Goal: Task Accomplishment & Management: Complete application form

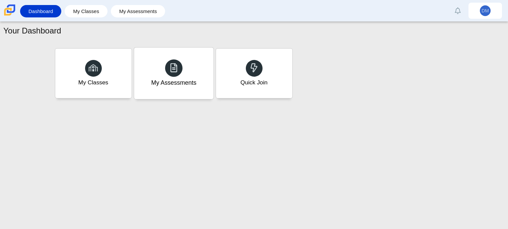
click at [154, 87] on div "My Assessments" at bounding box center [173, 74] width 79 height 52
click at [106, 75] on div "My Classes" at bounding box center [93, 74] width 79 height 52
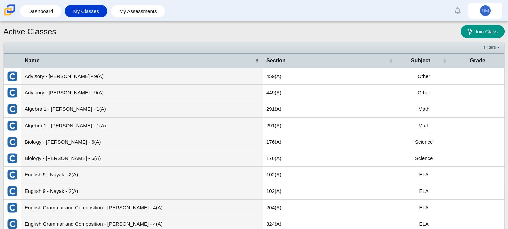
scroll to position [24, 0]
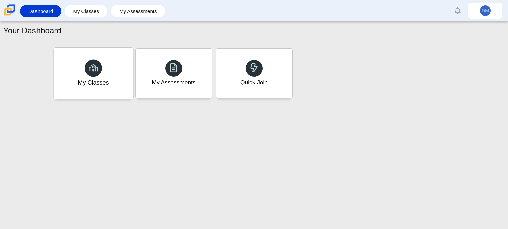
click at [91, 86] on div "My Classes" at bounding box center [93, 82] width 31 height 9
click at [243, 92] on div "Quick Join" at bounding box center [253, 74] width 79 height 52
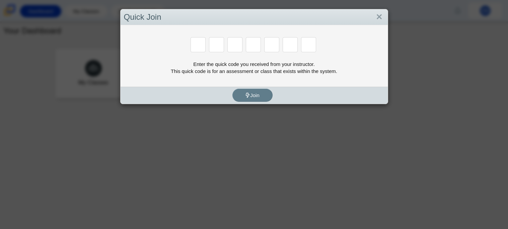
click at [272, 36] on div "Enter the quick code you received from your instructor. This quick code is for …" at bounding box center [253, 56] width 267 height 62
click at [199, 44] on input "Enter Access Code Digit 1" at bounding box center [197, 44] width 15 height 15
type input "m"
type input "7"
type input "e"
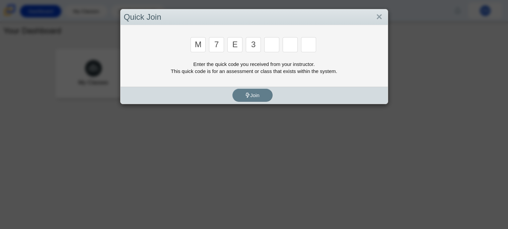
type input "3"
type input "e"
type input "v"
type input "w"
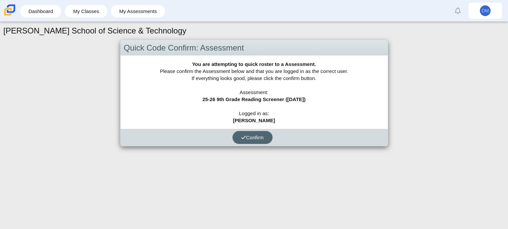
click at [253, 136] on span "Confirm" at bounding box center [252, 138] width 23 height 6
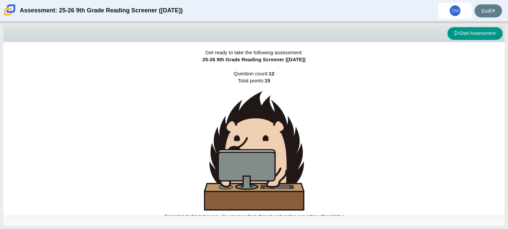
drag, startPoint x: 507, startPoint y: 69, endPoint x: 507, endPoint y: 98, distance: 29.1
click at [507, 98] on div "Viewing Question 0 of 12 in Pacing Mode Start Assessment Get ready to take the …" at bounding box center [254, 125] width 508 height 207
drag, startPoint x: 506, startPoint y: 122, endPoint x: 507, endPoint y: 172, distance: 49.9
click at [507, 172] on div "Viewing Question 0 of 12 in Pacing Mode Start Assessment Get ready to take the …" at bounding box center [254, 125] width 508 height 207
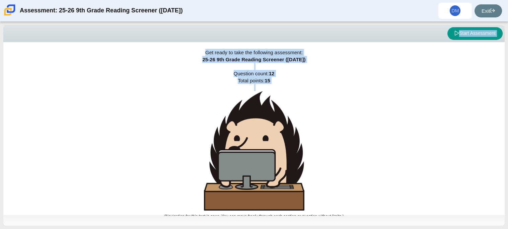
drag, startPoint x: 0, startPoint y: 50, endPoint x: 8, endPoint y: 105, distance: 56.1
click at [8, 105] on div "Viewing Question 0 of 12 in Pacing Mode Start Assessment Get ready to take the …" at bounding box center [254, 125] width 508 height 207
click at [62, 115] on div "Get ready to take the following assessment: 25-26 9th Grade Reading Screener ([…" at bounding box center [253, 128] width 501 height 173
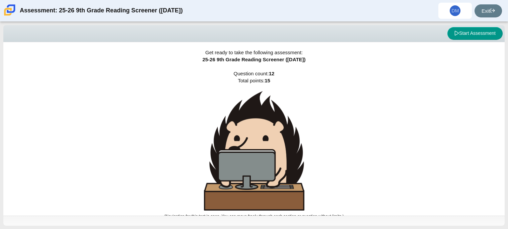
scroll to position [4, 0]
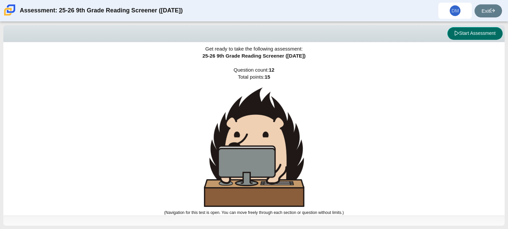
click at [471, 35] on button "Start Assessment" at bounding box center [474, 33] width 55 height 13
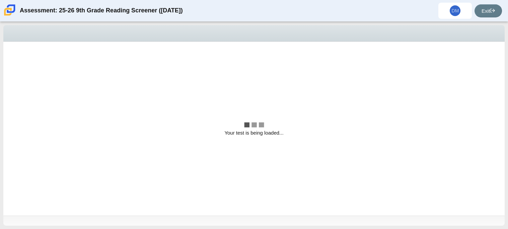
scroll to position [0, 0]
select select "ccc5b315-3c7c-471c-bf90-f22c8299c798"
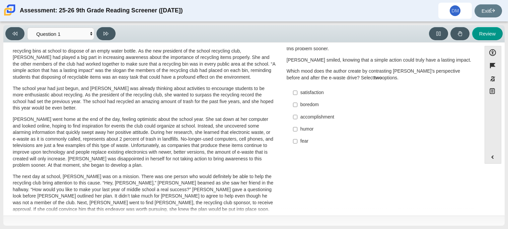
scroll to position [13, 0]
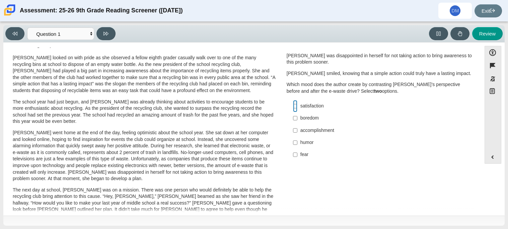
click at [293, 111] on input "satisfaction satisfaction" at bounding box center [295, 106] width 4 height 12
checkbox input "true"
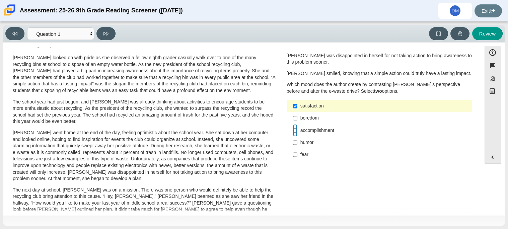
click at [294, 130] on input "accomplishment accomplishment" at bounding box center [295, 130] width 4 height 12
checkbox input "true"
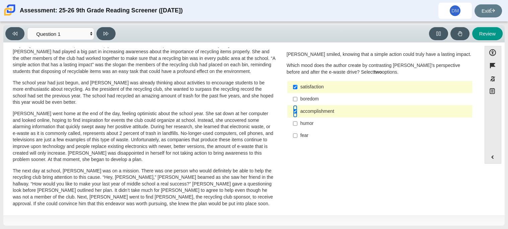
scroll to position [0, 0]
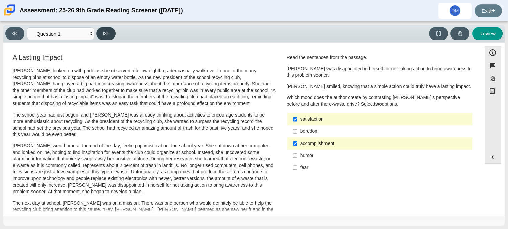
click at [101, 32] on button at bounding box center [105, 33] width 19 height 13
select select "0ff64528-ffd7-428d-b192-babfaadd44e8"
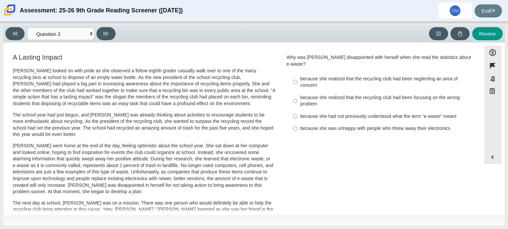
click at [30, 95] on p "[PERSON_NAME] looked on with pride as she observed a fellow eighth grader casua…" at bounding box center [144, 87] width 263 height 39
click at [293, 96] on input "because she realized that the recycling club had been focusing on the wrong pro…" at bounding box center [295, 100] width 4 height 19
radio input "true"
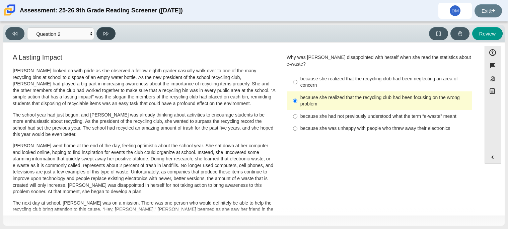
click at [107, 36] on button at bounding box center [105, 33] width 19 height 13
select select "7ce3d843-6974-4858-901c-1ff39630e843"
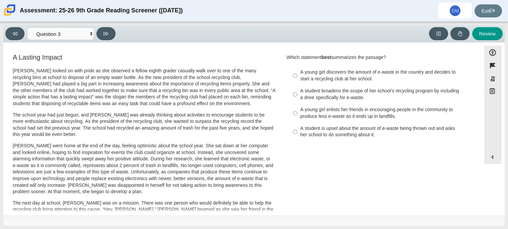
click at [300, 114] on div "A young girl enlists her friends in encouraging people in the community to prod…" at bounding box center [384, 112] width 169 height 13
click at [297, 114] on input "A young girl enlists her friends in encouraging people in the community to prod…" at bounding box center [295, 113] width 4 height 19
radio input "true"
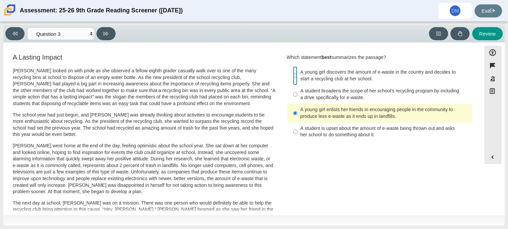
click at [294, 74] on input "A young girl discovers the amount of e-waste in the country and decides to star…" at bounding box center [295, 75] width 4 height 19
radio input "true"
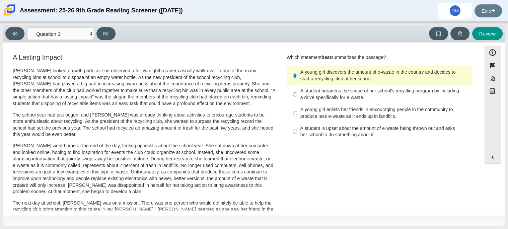
click at [296, 134] on label "A student is upset about the amount of e-waste being thrown out and asks her sc…" at bounding box center [380, 131] width 184 height 19
click at [296, 134] on input "A student is upset about the amount of e-waste being thrown out and asks her sc…" at bounding box center [295, 131] width 4 height 19
radio input "true"
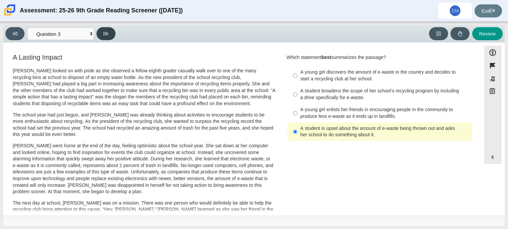
click at [111, 34] on button at bounding box center [105, 33] width 19 height 13
select select "ca9ea0f1-49c5-4bd1-83b0-472c18652b42"
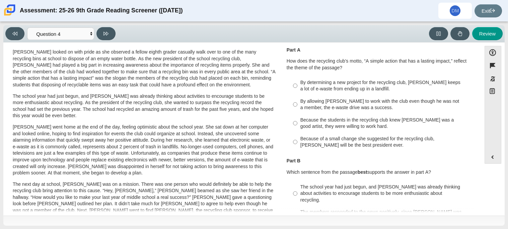
scroll to position [19, 0]
click at [300, 101] on div "By allowing [PERSON_NAME] to work with the club even though he was not a member…" at bounding box center [384, 103] width 169 height 13
click at [297, 101] on input "By allowing [PERSON_NAME] to work with the club even though he was not a member…" at bounding box center [295, 103] width 4 height 19
radio input "true"
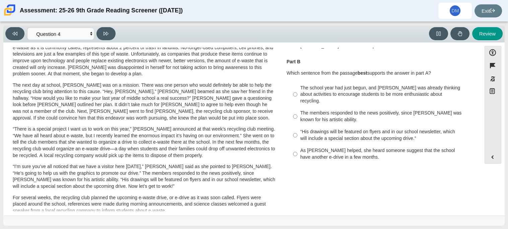
scroll to position [119, 0]
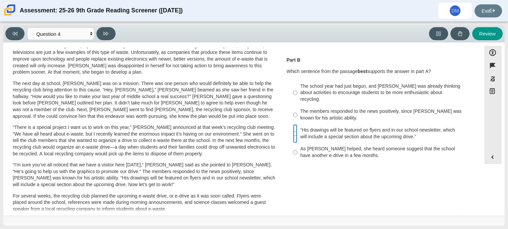
click at [293, 126] on input "“His drawings will be featured on flyers and in our school newsletter, which wi…" at bounding box center [295, 133] width 4 height 19
radio input "true"
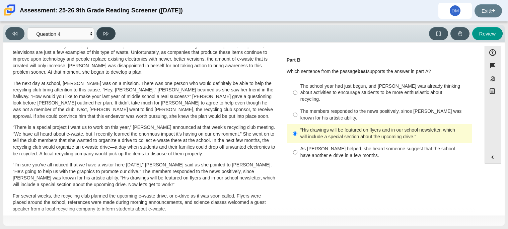
click at [112, 29] on button at bounding box center [105, 33] width 19 height 13
select select "e41f1a79-e29f-4095-8030-a53364015bed"
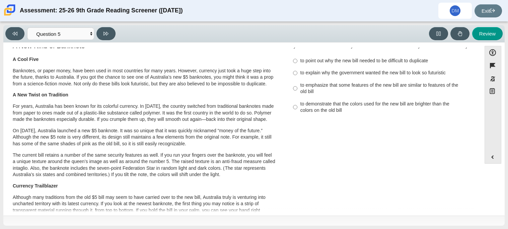
scroll to position [0, 0]
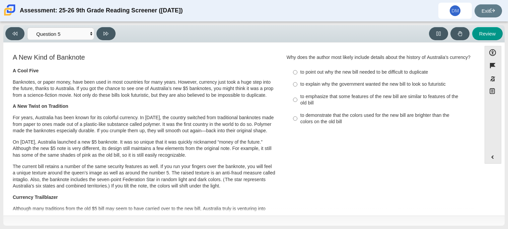
click at [295, 102] on label "to emphasize that some features of the new bill are similar to features of the …" at bounding box center [380, 99] width 184 height 19
click at [295, 102] on input "to emphasize that some features of the new bill are similar to features of the …" at bounding box center [295, 99] width 4 height 19
radio input "true"
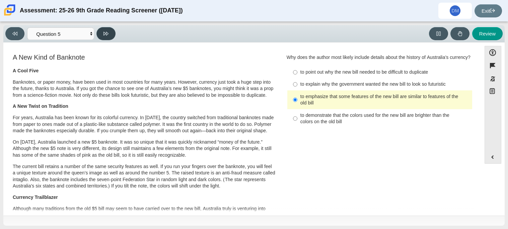
click at [108, 30] on button at bounding box center [105, 33] width 19 height 13
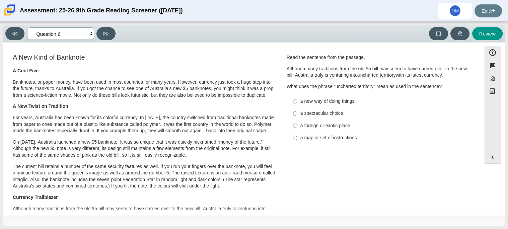
click at [89, 30] on select "Questions Question 1 Question 2 Question 3 Question 4 Question 5 Question 6 Que…" at bounding box center [60, 33] width 67 height 12
click at [87, 30] on select "Questions Question 1 Question 2 Question 3 Question 4 Question 5 Question 6 Que…" at bounding box center [60, 33] width 67 height 12
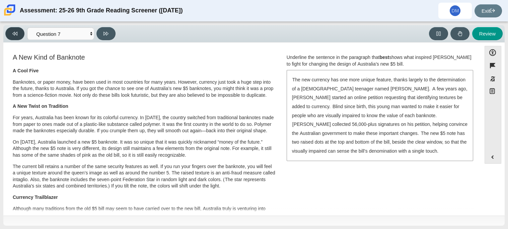
click at [22, 32] on button at bounding box center [14, 33] width 19 height 13
select select "69146e31-7b3d-4a3e-9ce6-f30c24342ae0"
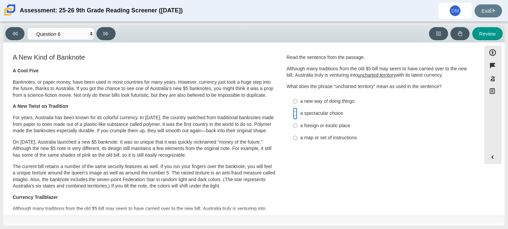
click at [293, 107] on input "a spectacular choice a spectacular choice" at bounding box center [295, 113] width 4 height 12
radio input "true"
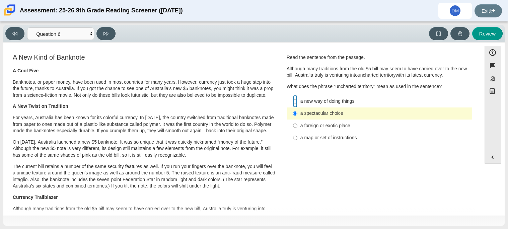
click at [293, 104] on input "a new way of doing things a new way of doing things" at bounding box center [295, 101] width 4 height 12
radio input "true"
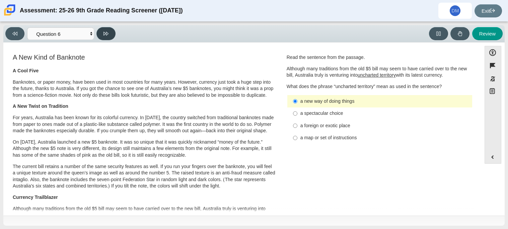
click at [109, 36] on button at bounding box center [105, 33] width 19 height 13
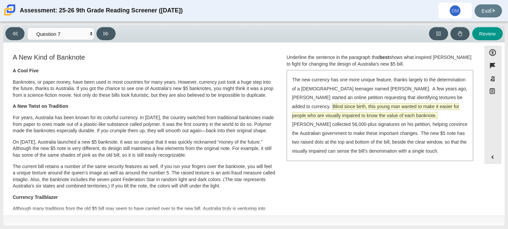
click at [316, 106] on span "Blind since birth, this young man wanted to make it easier for people who are v…" at bounding box center [375, 110] width 167 height 15
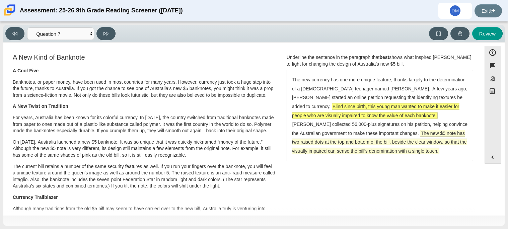
click at [315, 134] on span "The new $5 note has two raised dots at the top and bottom of the bill, beside t…" at bounding box center [379, 142] width 175 height 24
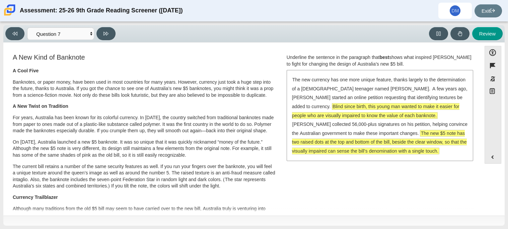
click at [317, 112] on span "Blind since birth, this young man wanted to make it easier for people who are v…" at bounding box center [375, 110] width 167 height 15
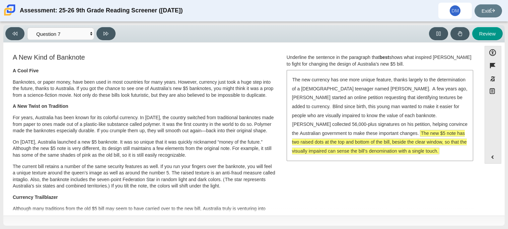
click at [337, 142] on span "The new $5 note has two raised dots at the top and bottom of the bill, beside t…" at bounding box center [379, 142] width 175 height 24
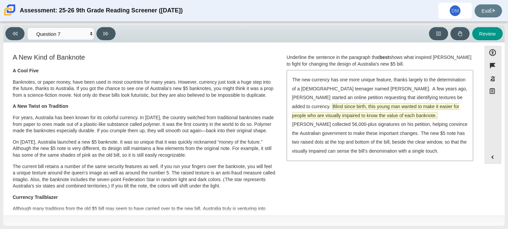
click at [369, 104] on span "Blind since birth, this young man wanted to make it easier for people who are v…" at bounding box center [375, 110] width 167 height 15
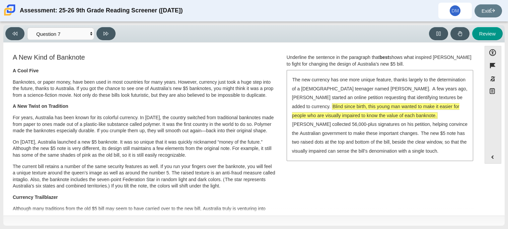
click at [108, 33] on icon at bounding box center [105, 33] width 5 height 5
select select "ea8338c2-a6a3-418e-a305-2b963b54a290"
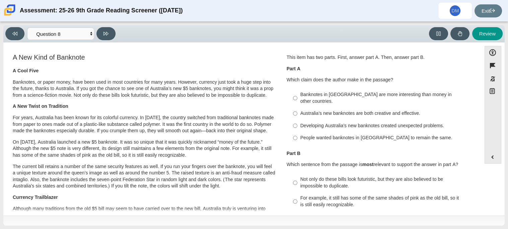
click at [380, 110] on label "Australia’s new banknotes are both creative and effective. Australia’s new bank…" at bounding box center [380, 113] width 184 height 12
click at [297, 110] on input "Australia’s new banknotes are both creative and effective. Australia’s new bank…" at bounding box center [295, 113] width 4 height 12
radio input "true"
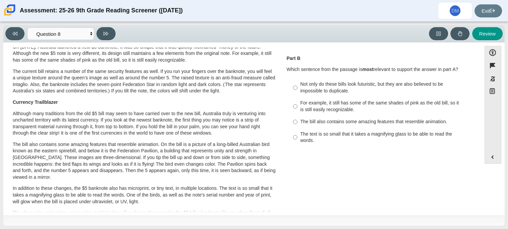
scroll to position [96, 0]
click at [325, 80] on div "Not only do these bills look futuristic, but they are also believed to be impos…" at bounding box center [384, 86] width 169 height 13
click at [297, 78] on input "Not only do these bills look futuristic, but they are also believed to be impos…" at bounding box center [295, 87] width 4 height 19
radio input "true"
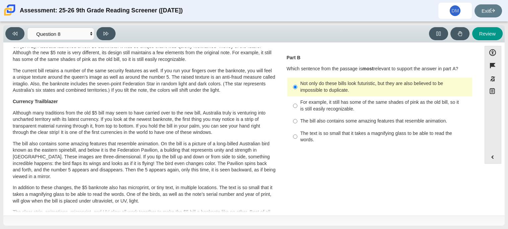
click at [367, 198] on div "A New Kind of Banknote A Cool Five Banknotes, or paper money, have been used in…" at bounding box center [242, 150] width 471 height 386
click at [101, 32] on button at bounding box center [105, 33] width 19 height 13
select select "89f058d6-b15c-4ef5-a4b3-fdaffb8868b6"
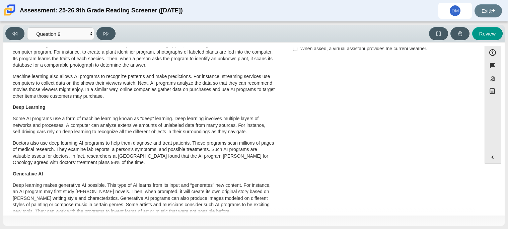
scroll to position [0, 0]
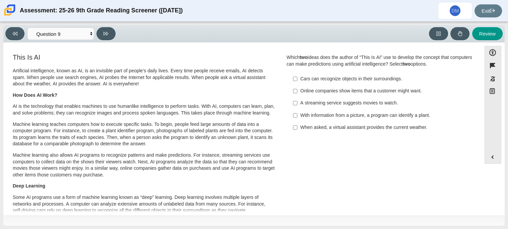
click at [297, 116] on label "With information from a picture, a program can identify a plant. With informati…" at bounding box center [380, 115] width 184 height 12
click at [297, 116] on input "With information from a picture, a program can identify a plant. With informati…" at bounding box center [295, 115] width 4 height 12
checkbox input "true"
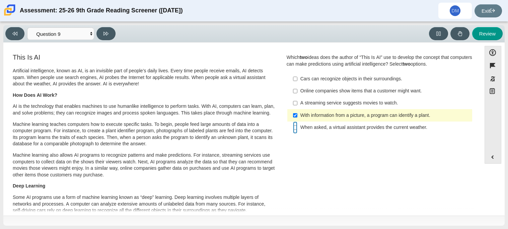
click at [293, 128] on input "When asked, a virtual assistant provides the current weather. When asked, a vir…" at bounding box center [295, 127] width 4 height 12
checkbox input "true"
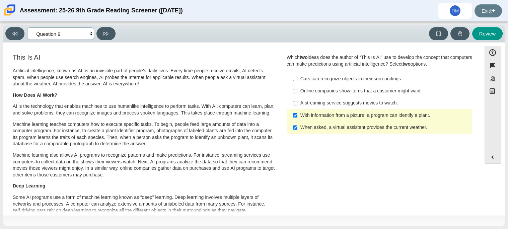
click at [73, 30] on select "Questions Question 1 Question 2 Question 3 Question 4 Question 5 Question 6 Que…" at bounding box center [60, 33] width 67 height 12
click at [135, 162] on p "Machine learning also allows AI programs to recognize patterns and make predict…" at bounding box center [144, 165] width 263 height 26
click at [107, 34] on icon at bounding box center [105, 33] width 5 height 5
select select "cdf3c14e-a918-44d1-9b63-3db0fa81641e"
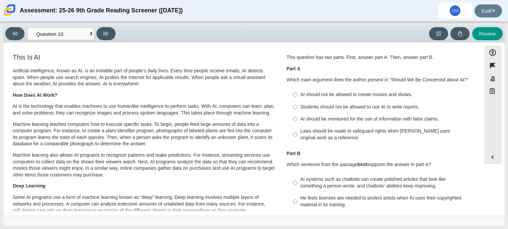
click at [121, 119] on div "Artificial intelligence, known as AI, is an invisible part of people’s daily li…" at bounding box center [144, 183] width 263 height 231
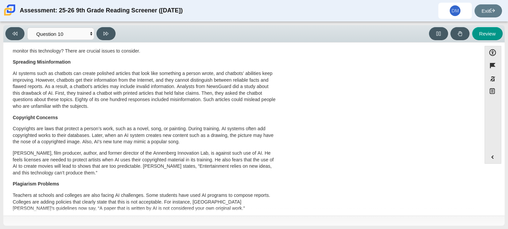
scroll to position [352, 0]
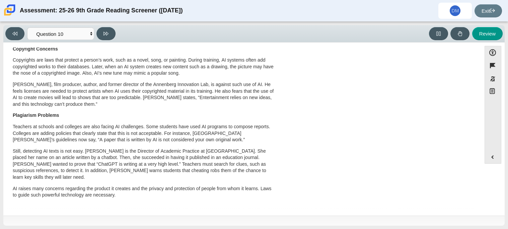
drag, startPoint x: 475, startPoint y: 73, endPoint x: 502, endPoint y: 168, distance: 98.5
click at [502, 168] on div "Viewing Question 10 of 12 in Pacing Mode Questions Question 1 Question 2 Questi…" at bounding box center [254, 125] width 508 height 207
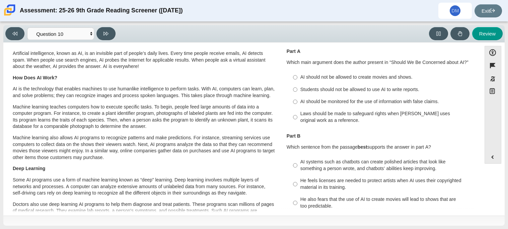
scroll to position [0, 0]
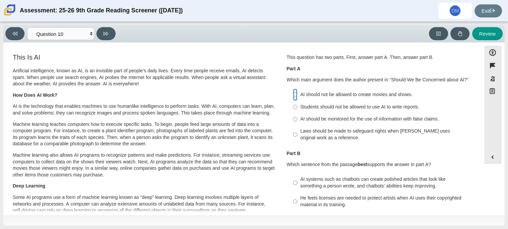
click at [295, 94] on input "AI should not be allowed to create movies and shows. AI should not be allowed t…" at bounding box center [295, 95] width 4 height 12
radio input "true"
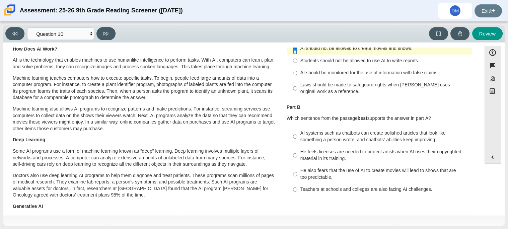
scroll to position [48, 0]
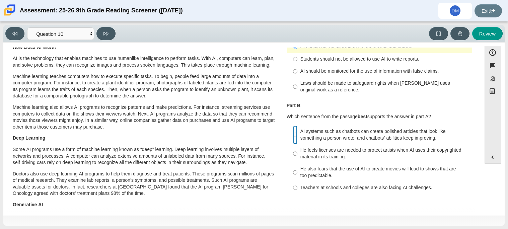
click at [294, 136] on input "AI systems such as chatbots can create polished articles that look like somethi…" at bounding box center [295, 135] width 4 height 19
radio input "true"
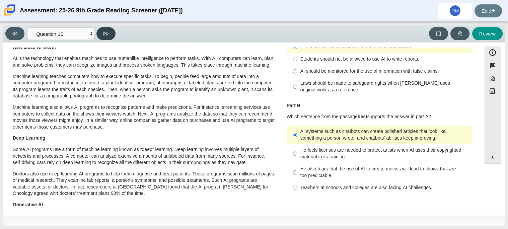
click at [104, 39] on button at bounding box center [105, 33] width 19 height 13
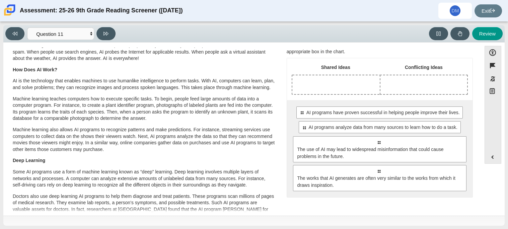
scroll to position [28, 0]
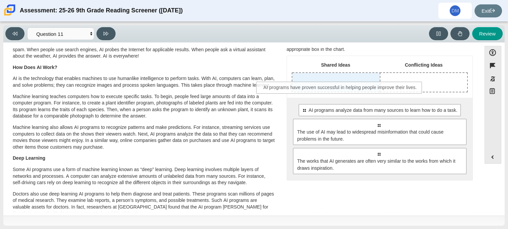
drag, startPoint x: 410, startPoint y: 106, endPoint x: 372, endPoint y: 84, distance: 44.0
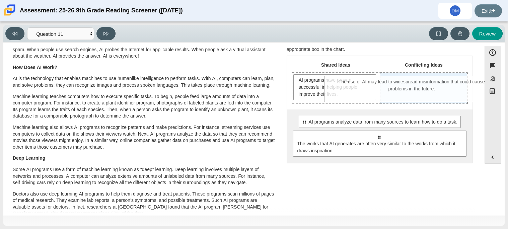
drag, startPoint x: 377, startPoint y: 147, endPoint x: 410, endPoint y: 92, distance: 63.8
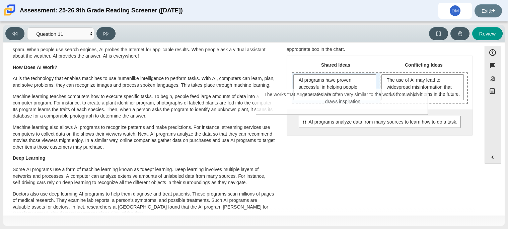
drag, startPoint x: 390, startPoint y: 154, endPoint x: 355, endPoint y: 106, distance: 59.9
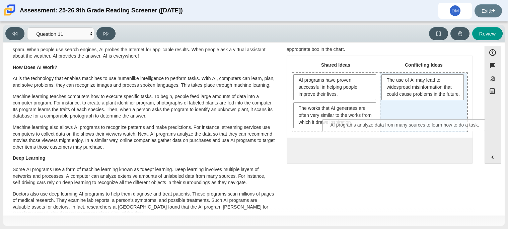
drag, startPoint x: 382, startPoint y: 153, endPoint x: 409, endPoint y: 129, distance: 36.3
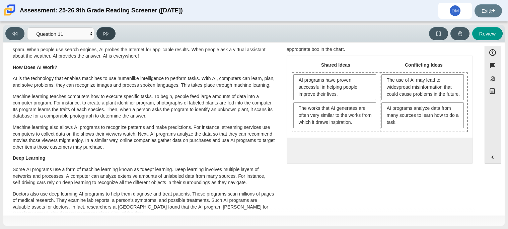
click at [105, 33] on icon at bounding box center [105, 33] width 5 height 5
select select "c3effed4-44ce-4a19-bd96-1787f34e9b4c"
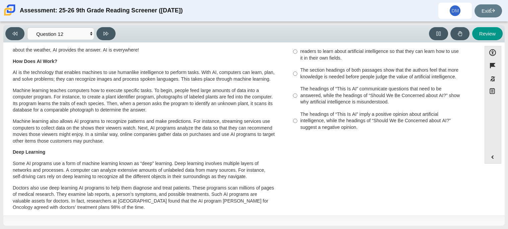
scroll to position [30, 0]
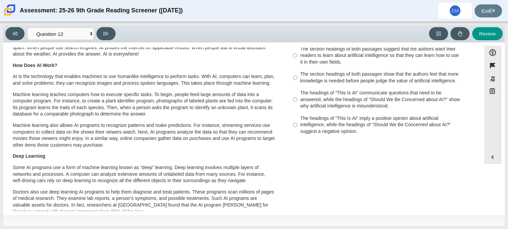
click at [288, 124] on label "The headings of “This Is AI” imply a positive opinion about artificial intellig…" at bounding box center [380, 124] width 184 height 25
click at [293, 124] on input "The headings of “This Is AI” imply a positive opinion about artificial intellig…" at bounding box center [295, 124] width 4 height 25
radio input "true"
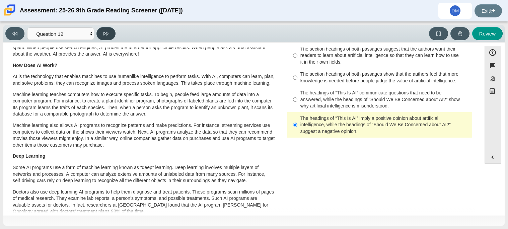
click at [102, 31] on button at bounding box center [105, 33] width 19 height 13
select select "review"
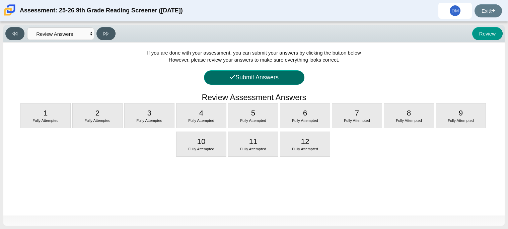
click at [215, 71] on button "Submit Answers" at bounding box center [254, 77] width 100 height 14
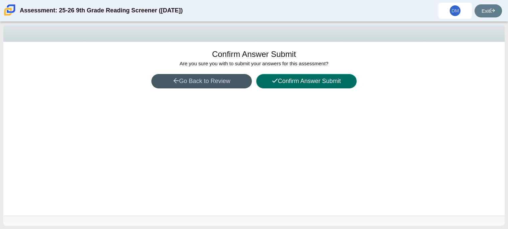
click at [272, 79] on icon at bounding box center [275, 81] width 6 height 6
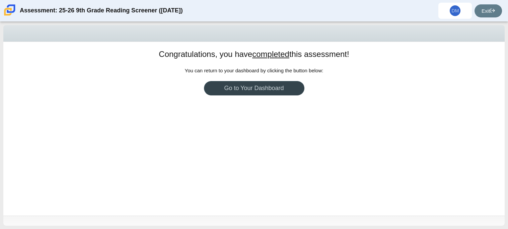
click at [249, 92] on link "Go to Your Dashboard" at bounding box center [254, 88] width 100 height 14
